Goal: Navigation & Orientation: Find specific page/section

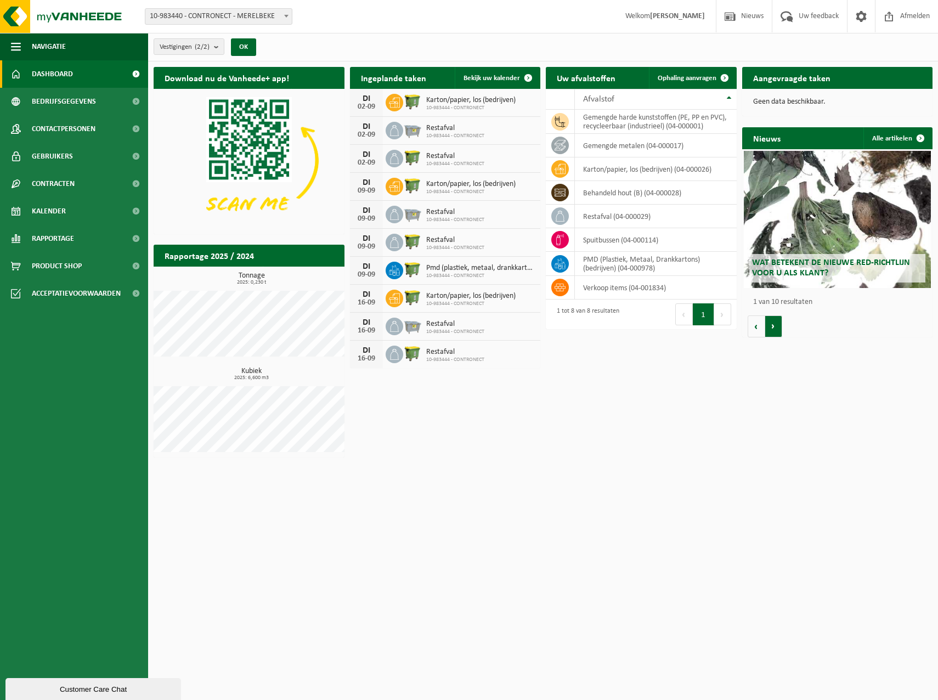
click at [777, 329] on button "Volgende" at bounding box center [773, 326] width 17 height 22
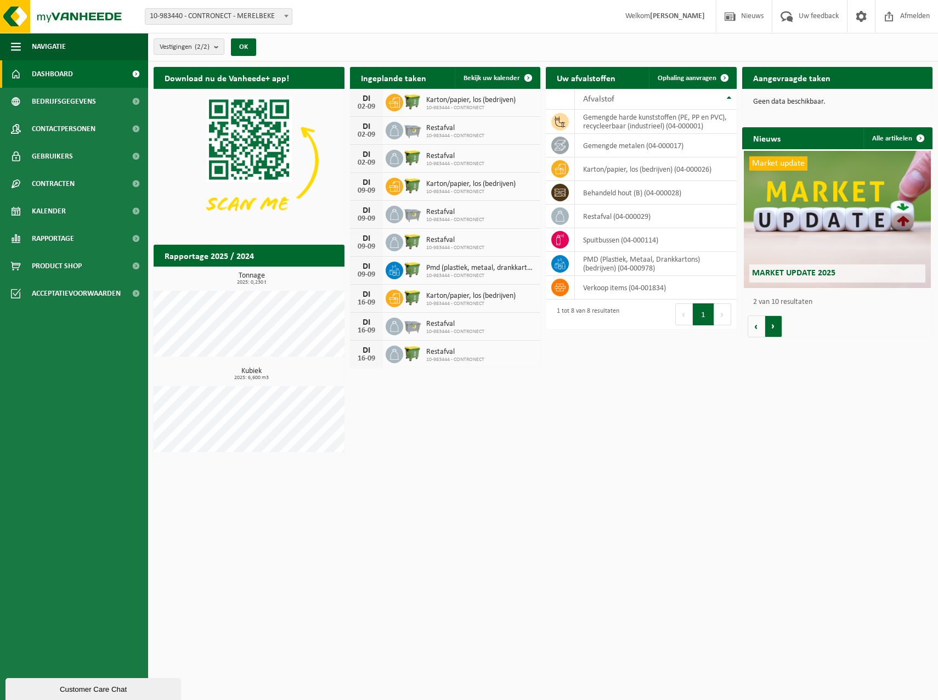
click at [778, 329] on button "Volgende" at bounding box center [773, 326] width 17 height 22
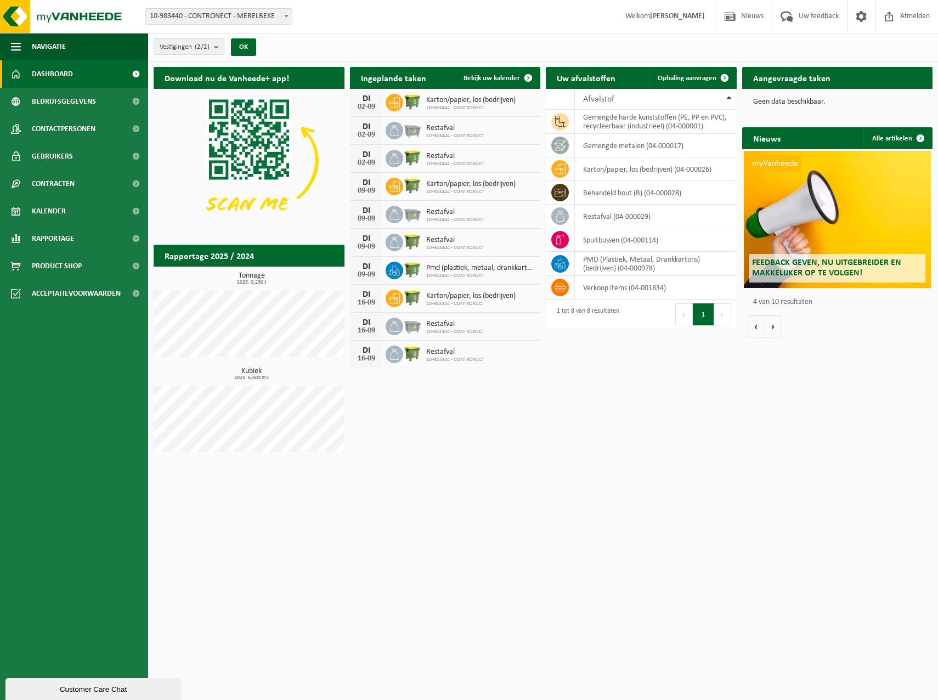
scroll to position [0, 572]
click at [565, 193] on icon at bounding box center [560, 192] width 11 height 11
click at [589, 194] on td "behandeld hout (B) (04-000028)" at bounding box center [656, 193] width 162 height 24
click at [905, 17] on span "Afmelden" at bounding box center [914, 16] width 35 height 32
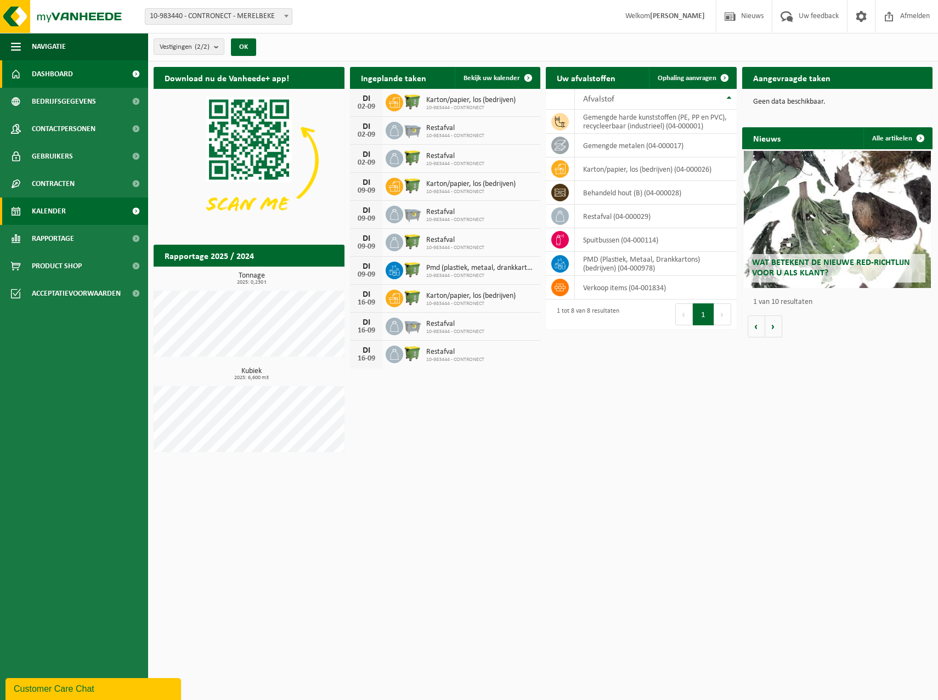
click at [34, 210] on span "Kalender" at bounding box center [49, 210] width 34 height 27
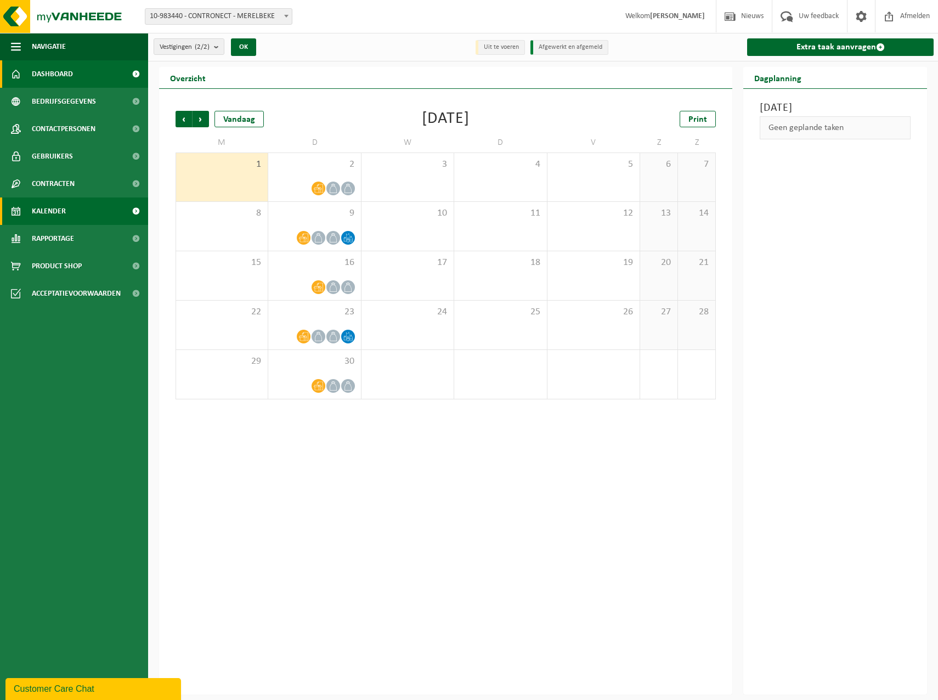
click at [72, 75] on span "Dashboard" at bounding box center [52, 73] width 41 height 27
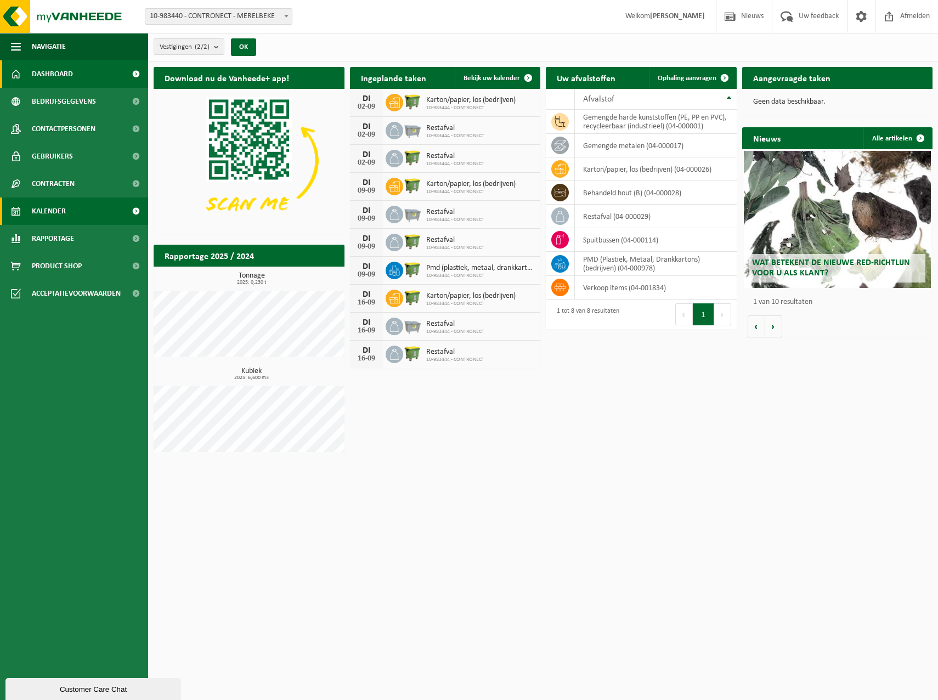
click at [76, 208] on link "Kalender" at bounding box center [74, 210] width 148 height 27
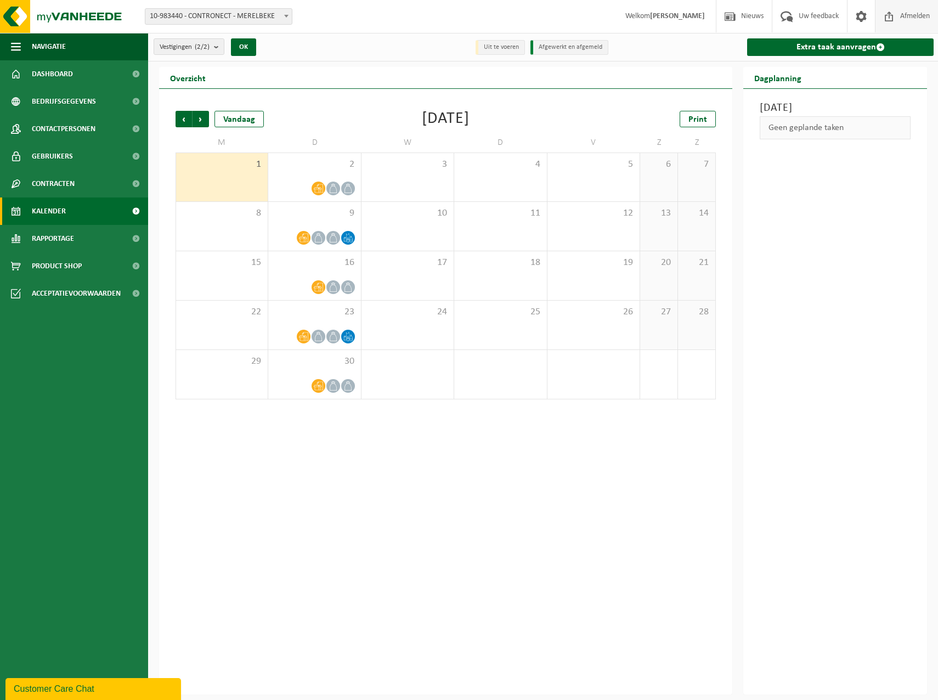
click at [902, 14] on span "Afmelden" at bounding box center [914, 16] width 35 height 32
